Goal: Feedback & Contribution: Contribute content

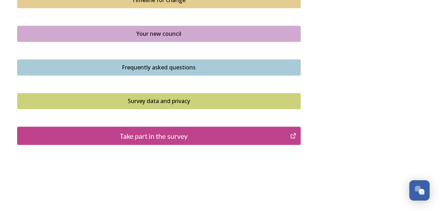
scroll to position [541, 0]
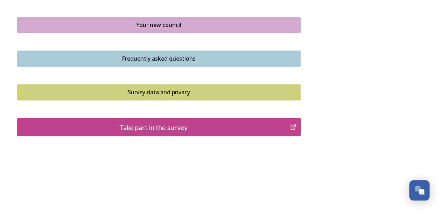
click at [191, 124] on div "Take part in the survey" at bounding box center [154, 127] width 266 height 11
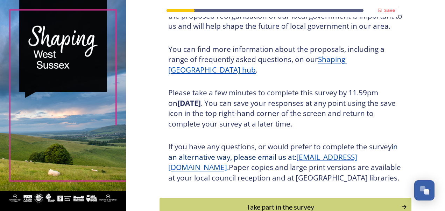
scroll to position [105, 0]
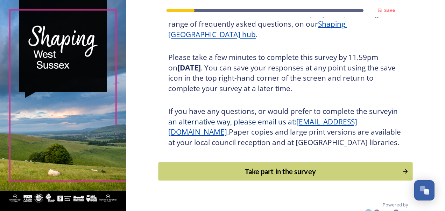
click at [255, 176] on div "Take part in the survey" at bounding box center [280, 171] width 237 height 11
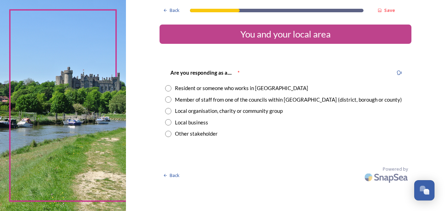
click at [169, 87] on input "radio" at bounding box center [168, 88] width 6 height 6
radio input "true"
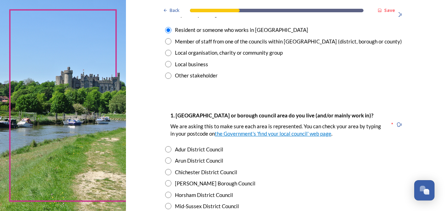
scroll to position [70, 0]
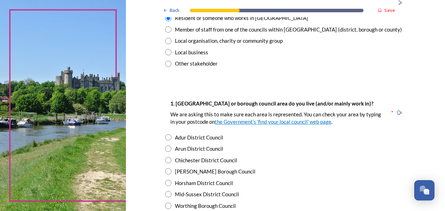
click at [166, 136] on input "radio" at bounding box center [168, 137] width 6 height 6
radio input "true"
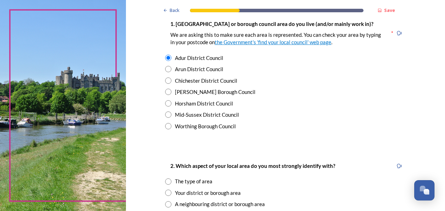
scroll to position [175, 0]
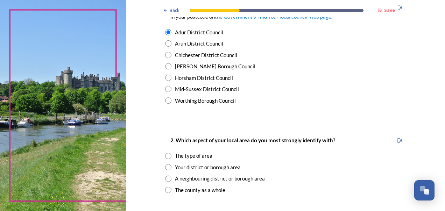
click at [166, 167] on input "radio" at bounding box center [168, 167] width 6 height 6
radio input "true"
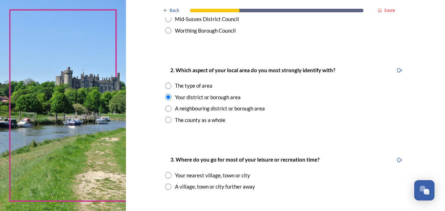
click at [165, 186] on input "radio" at bounding box center [168, 187] width 6 height 6
radio input "true"
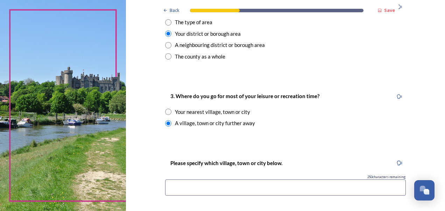
scroll to position [315, 0]
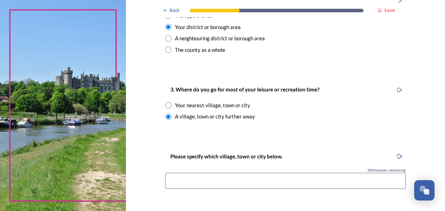
click at [305, 178] on input at bounding box center [285, 181] width 241 height 16
type input "Brighton"
click at [425, 187] on div "Open Chat" at bounding box center [423, 188] width 6 height 6
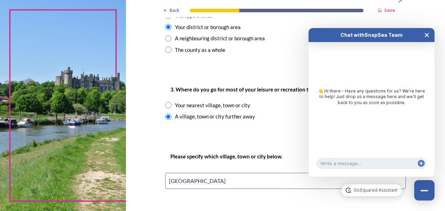
click at [424, 36] on button "Close Chat" at bounding box center [427, 35] width 15 height 14
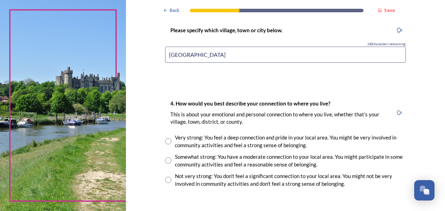
scroll to position [455, 0]
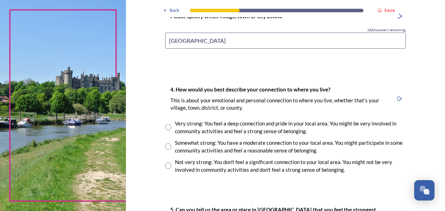
click at [165, 146] on input "radio" at bounding box center [168, 146] width 6 height 6
radio input "true"
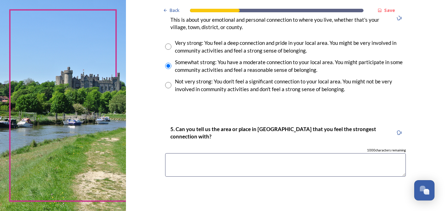
scroll to position [560, 0]
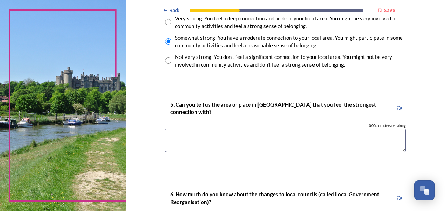
click at [242, 139] on textarea at bounding box center [285, 140] width 241 height 23
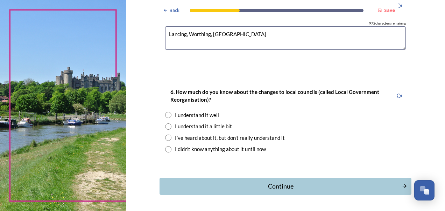
scroll to position [665, 0]
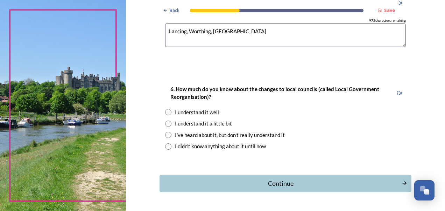
type textarea "Lancing, Worthing, Shoreham"
click at [165, 122] on input "radio" at bounding box center [168, 123] width 6 height 6
radio input "true"
click at [279, 182] on div "Continue" at bounding box center [280, 183] width 237 height 9
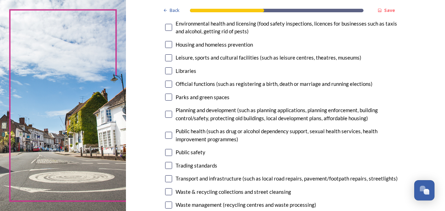
scroll to position [210, 0]
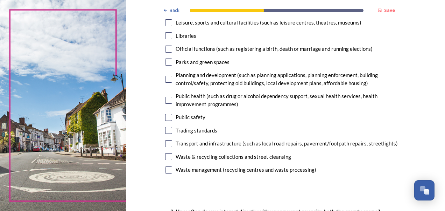
click at [167, 143] on input "checkbox" at bounding box center [168, 143] width 7 height 7
checkbox input "true"
click at [165, 155] on input "checkbox" at bounding box center [168, 156] width 7 height 7
checkbox input "true"
click at [165, 117] on input "checkbox" at bounding box center [168, 117] width 7 height 7
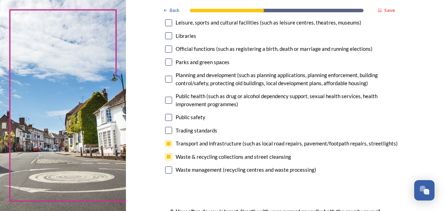
checkbox input "true"
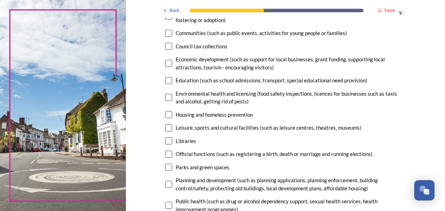
scroll to position [70, 0]
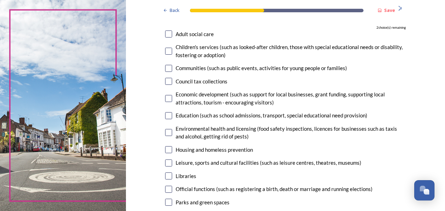
click at [167, 33] on input "checkbox" at bounding box center [168, 33] width 7 height 7
checkbox input "true"
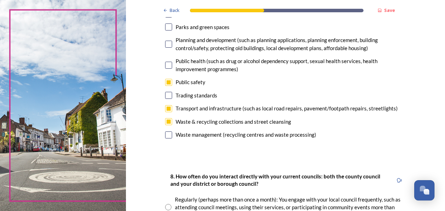
scroll to position [210, 0]
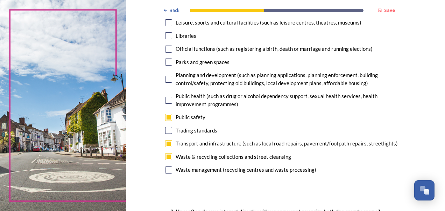
click at [168, 62] on input "checkbox" at bounding box center [168, 61] width 7 height 7
checkbox input "true"
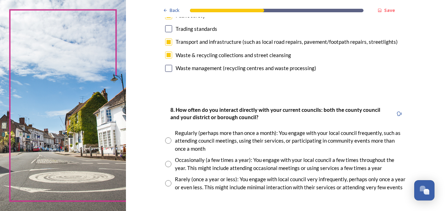
scroll to position [315, 0]
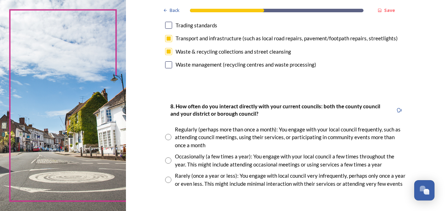
click at [165, 178] on input "radio" at bounding box center [168, 179] width 6 height 6
radio input "true"
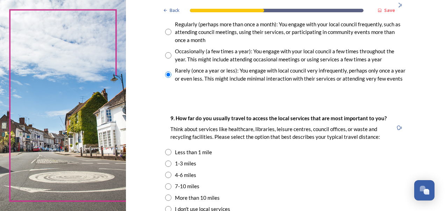
scroll to position [455, 0]
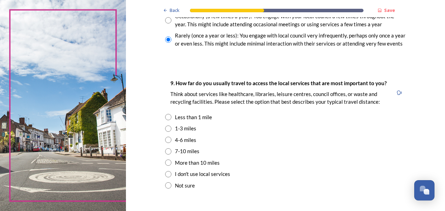
click at [165, 127] on input "radio" at bounding box center [168, 128] width 6 height 6
radio input "true"
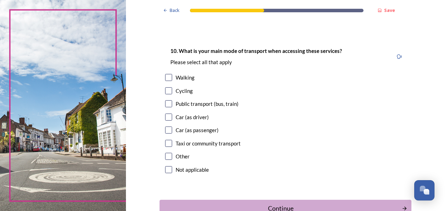
scroll to position [630, 0]
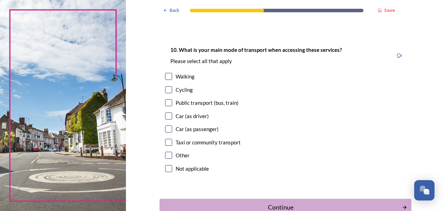
click at [168, 114] on input "checkbox" at bounding box center [168, 115] width 7 height 7
checkbox input "true"
click at [166, 102] on input "checkbox" at bounding box center [168, 102] width 7 height 7
click at [165, 102] on input "checkbox" at bounding box center [168, 102] width 7 height 7
checkbox input "false"
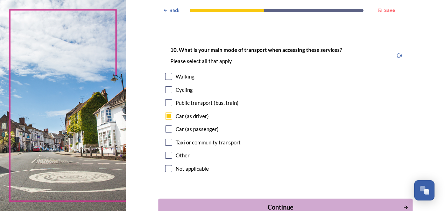
click at [281, 202] on div "Continue" at bounding box center [280, 206] width 237 height 9
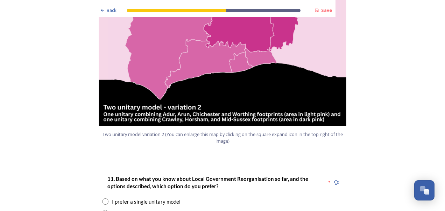
scroll to position [840, 0]
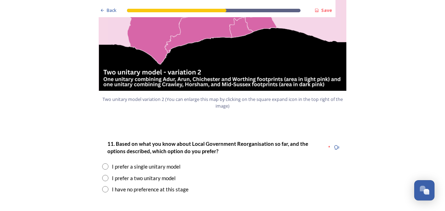
click at [102, 163] on input "radio" at bounding box center [105, 166] width 6 height 6
radio input "true"
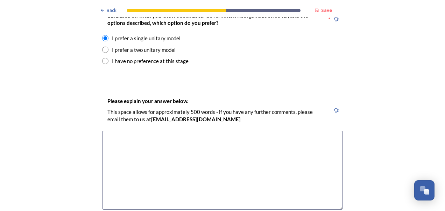
scroll to position [981, 0]
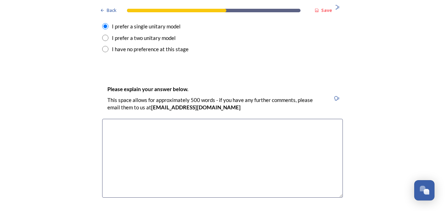
click at [144, 127] on textarea at bounding box center [222, 158] width 241 height 79
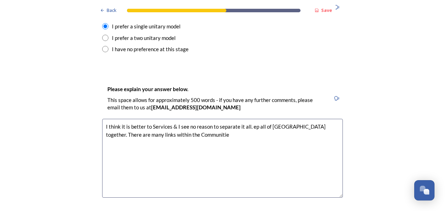
click at [252, 119] on textarea "I think it is better to Services & I see no reason to separate it all. ep all o…" at bounding box center [222, 158] width 241 height 79
drag, startPoint x: 347, startPoint y: 83, endPoint x: 151, endPoint y: 113, distance: 198.4
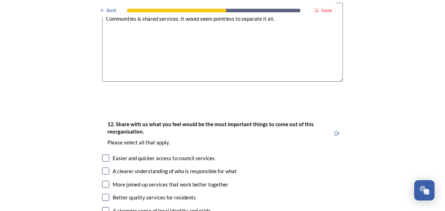
scroll to position [1121, 0]
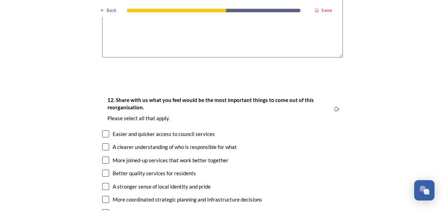
type textarea "I think it is better to keep all of West Sussex together. There are many links …"
click at [105, 157] on input "checkbox" at bounding box center [105, 160] width 7 height 7
checkbox input "true"
click at [104, 169] on input "checkbox" at bounding box center [105, 172] width 7 height 7
checkbox input "true"
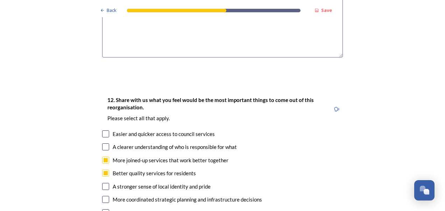
scroll to position [1156, 0]
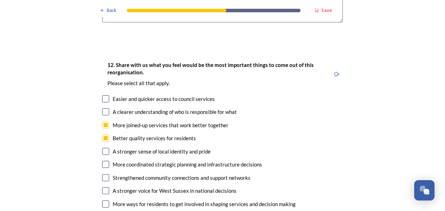
click at [104, 187] on input "checkbox" at bounding box center [105, 190] width 7 height 7
checkbox input "true"
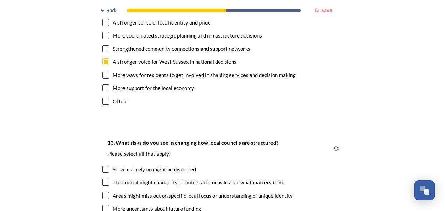
scroll to position [1296, 0]
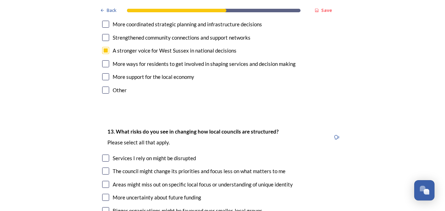
click at [103, 181] on input "checkbox" at bounding box center [105, 184] width 7 height 7
checkbox input "true"
click at [106, 193] on div "More uncertainty about future funding" at bounding box center [222, 197] width 241 height 8
checkbox input "true"
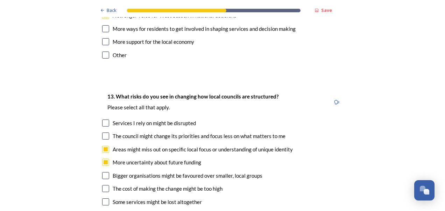
click at [104, 198] on input "checkbox" at bounding box center [105, 201] width 7 height 7
checkbox input "true"
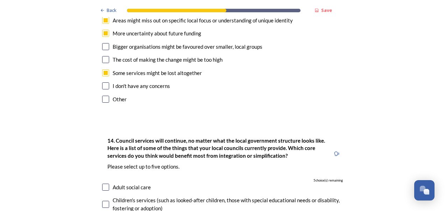
scroll to position [1471, 0]
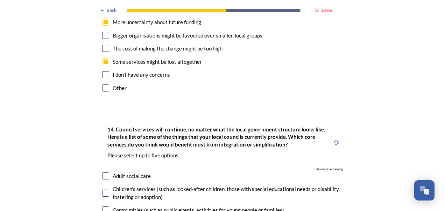
click at [103, 172] on input "checkbox" at bounding box center [105, 175] width 7 height 7
checkbox input "true"
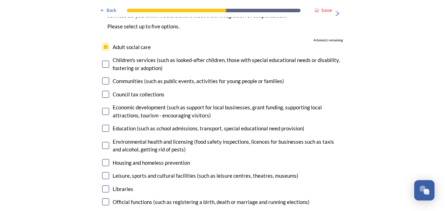
scroll to position [1611, 0]
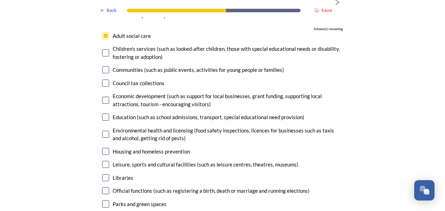
click at [103, 187] on input "checkbox" at bounding box center [105, 190] width 7 height 7
checkbox input "true"
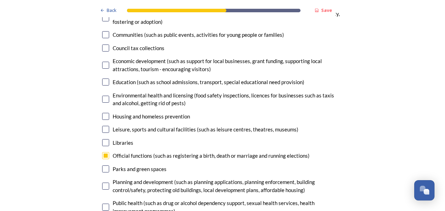
scroll to position [1681, 0]
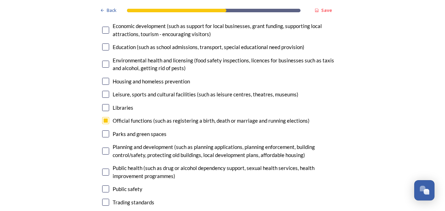
click at [106, 185] on input "checkbox" at bounding box center [105, 188] width 7 height 7
checkbox input "true"
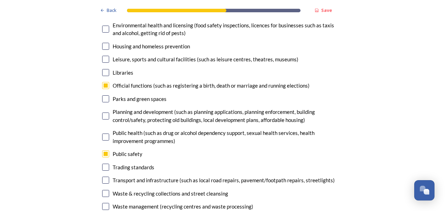
click at [103, 176] on input "checkbox" at bounding box center [105, 179] width 7 height 7
checkbox input "true"
click at [103, 203] on input "checkbox" at bounding box center [105, 206] width 7 height 7
checkbox input "true"
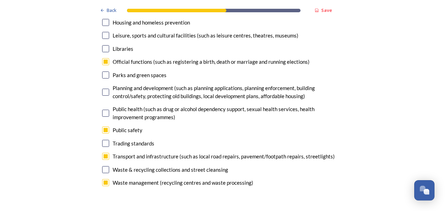
scroll to position [1751, 0]
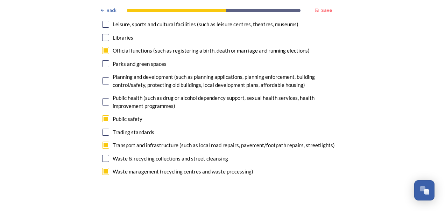
click at [105, 155] on input "checkbox" at bounding box center [105, 158] width 7 height 7
checkbox input "false"
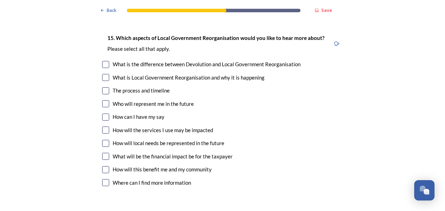
scroll to position [1961, 0]
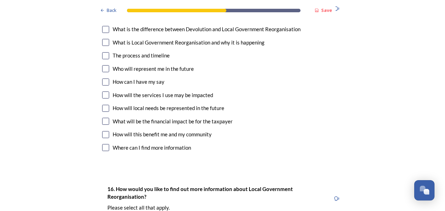
click at [104, 105] on input "checkbox" at bounding box center [105, 108] width 7 height 7
checkbox input "true"
click at [103, 91] on input "checkbox" at bounding box center [105, 94] width 7 height 7
checkbox input "true"
click at [103, 65] on input "checkbox" at bounding box center [105, 68] width 7 height 7
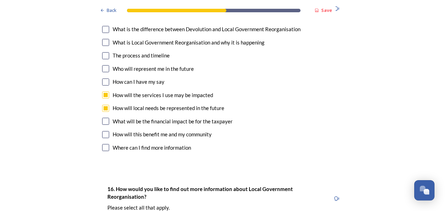
checkbox input "true"
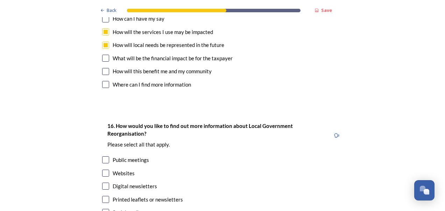
scroll to position [2031, 0]
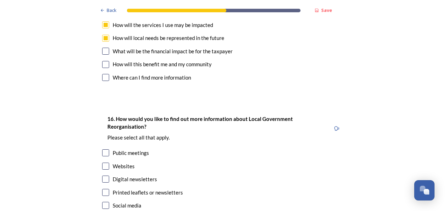
click at [103, 175] on input "checkbox" at bounding box center [105, 178] width 7 height 7
checkbox input "true"
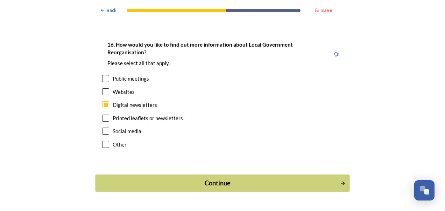
scroll to position [2106, 0]
click at [228, 178] on div "Continue" at bounding box center [217, 182] width 237 height 9
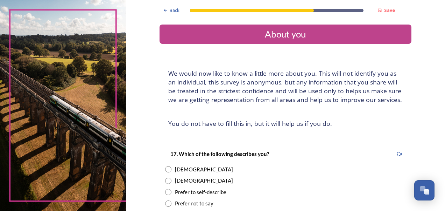
scroll to position [35, 0]
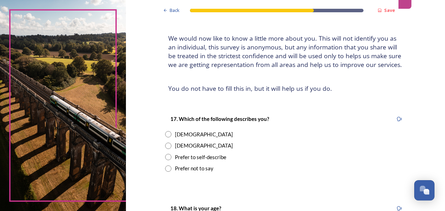
click at [165, 133] on input "radio" at bounding box center [168, 134] width 6 height 6
radio input "true"
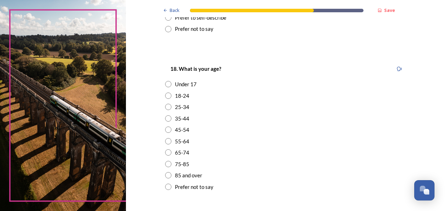
scroll to position [175, 0]
click at [165, 140] on input "radio" at bounding box center [168, 140] width 6 height 6
radio input "true"
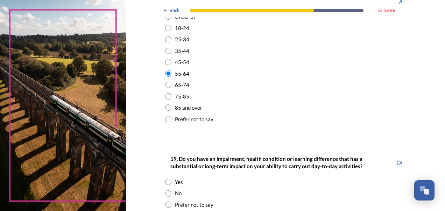
scroll to position [280, 0]
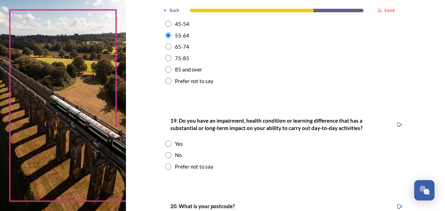
click at [165, 144] on input "radio" at bounding box center [168, 143] width 6 height 6
radio input "true"
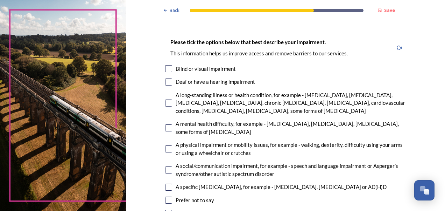
scroll to position [455, 0]
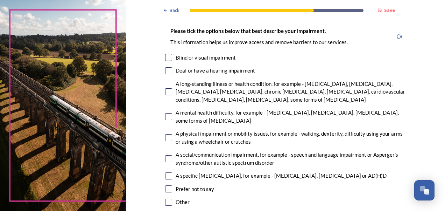
click at [167, 93] on input "checkbox" at bounding box center [168, 91] width 7 height 7
checkbox input "true"
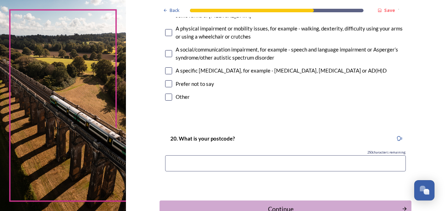
scroll to position [595, 0]
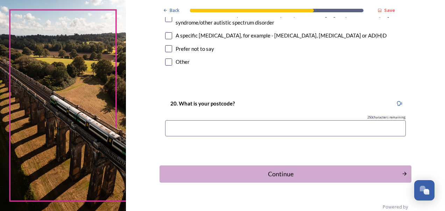
click at [271, 131] on input at bounding box center [285, 128] width 241 height 16
type input "bn15 8eq"
click at [278, 177] on div "Continue" at bounding box center [280, 173] width 237 height 9
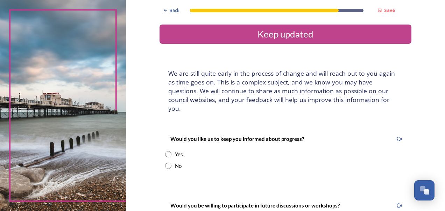
click at [165, 151] on input "radio" at bounding box center [168, 154] width 6 height 6
radio input "true"
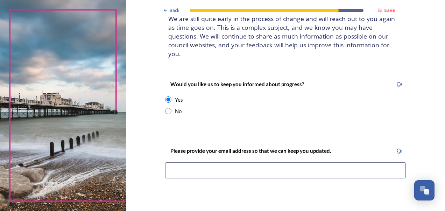
scroll to position [70, 0]
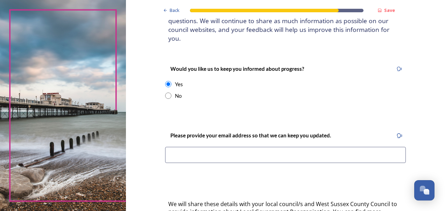
click at [230, 148] on input at bounding box center [285, 155] width 241 height 16
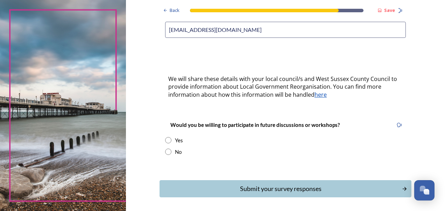
scroll to position [210, 0]
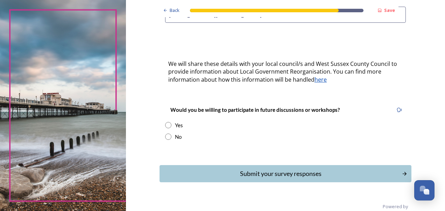
type input "ianandpom@gmail.com"
click at [166, 122] on input "radio" at bounding box center [168, 125] width 6 height 6
radio input "true"
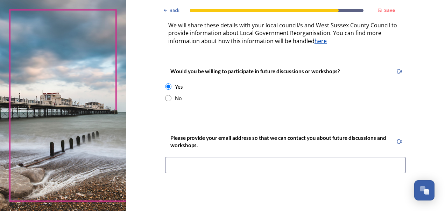
scroll to position [280, 0]
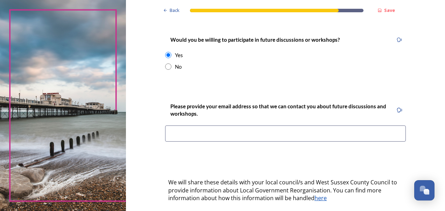
click at [209, 126] on input at bounding box center [285, 133] width 241 height 16
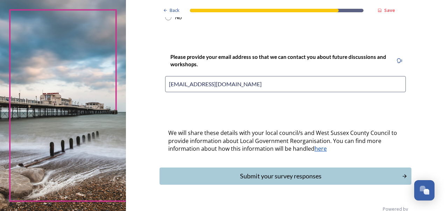
scroll to position [334, 0]
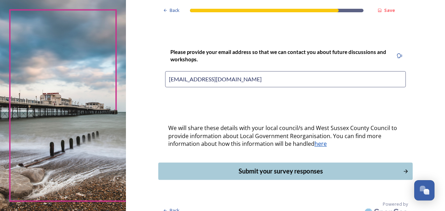
type input "ianandpom@gmail.com"
click at [277, 166] on div "Submit your survey responses" at bounding box center [280, 170] width 237 height 9
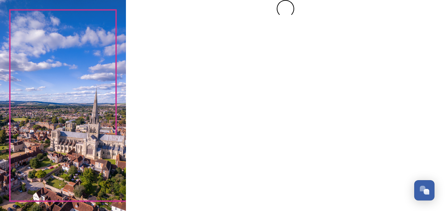
scroll to position [0, 0]
